Goal: Task Accomplishment & Management: Use online tool/utility

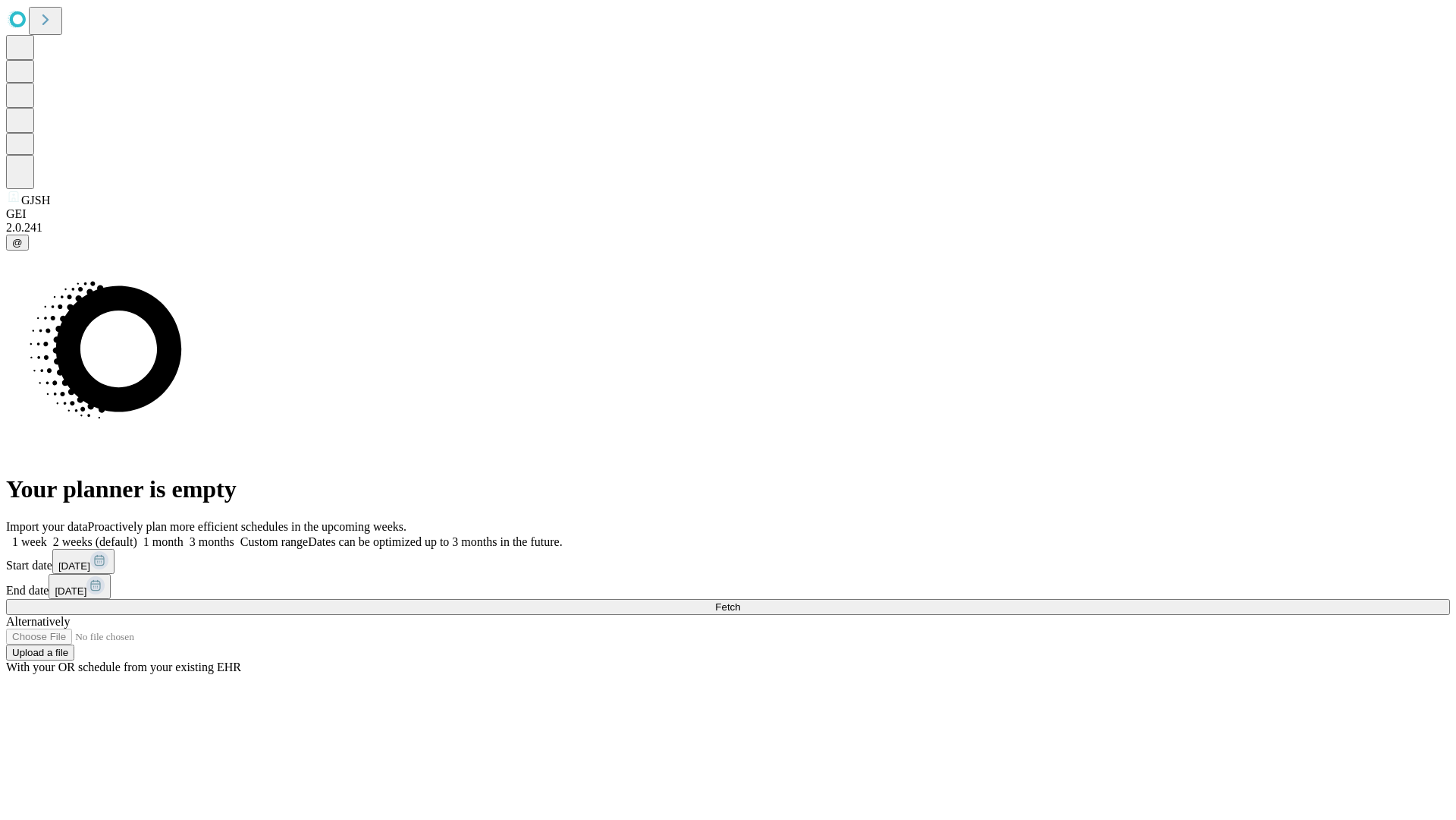
click at [741, 601] on span "Fetch" at bounding box center [728, 607] width 25 height 12
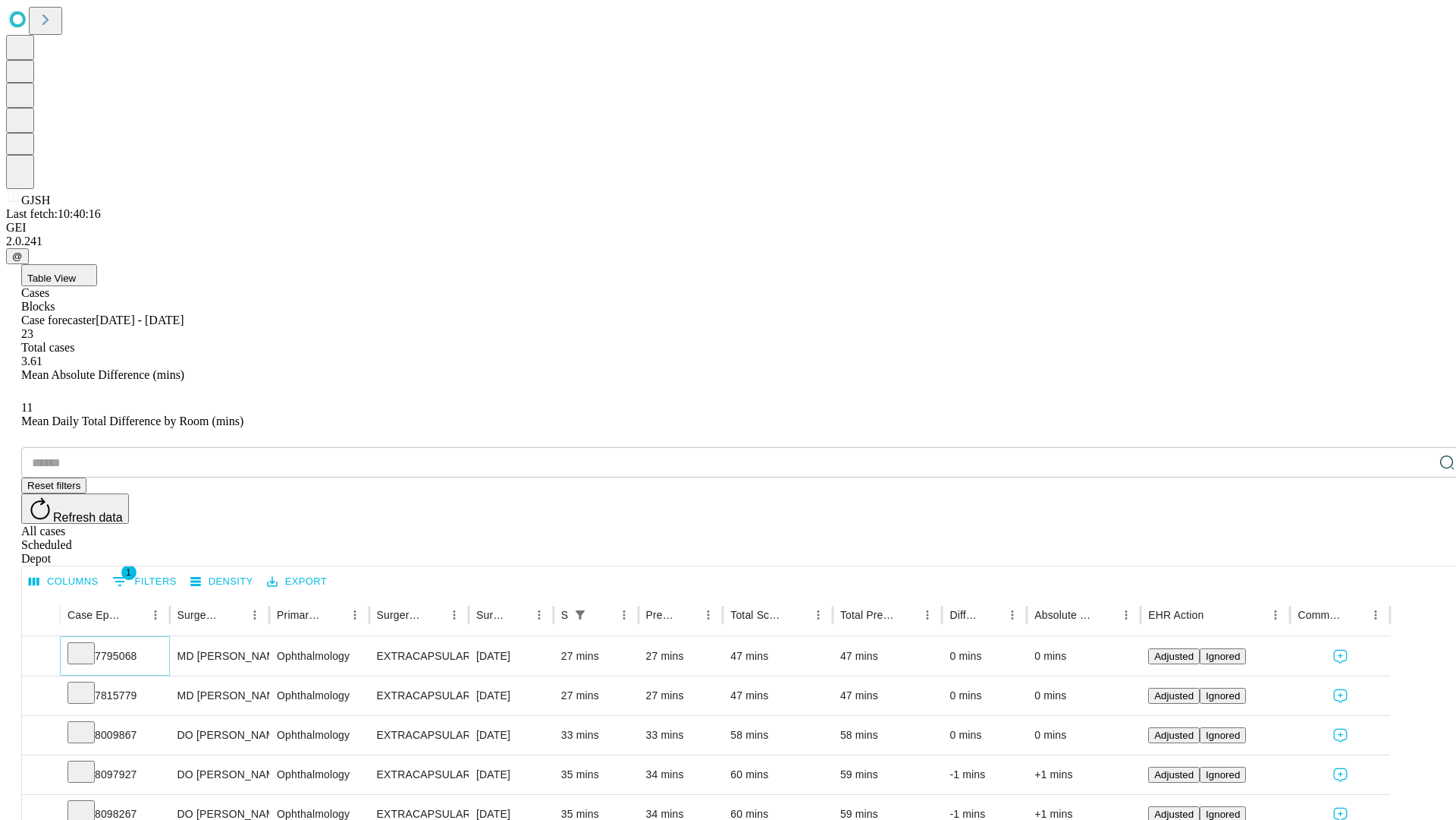
click at [89, 644] on icon at bounding box center [81, 652] width 15 height 15
